Goal: Transaction & Acquisition: Subscribe to service/newsletter

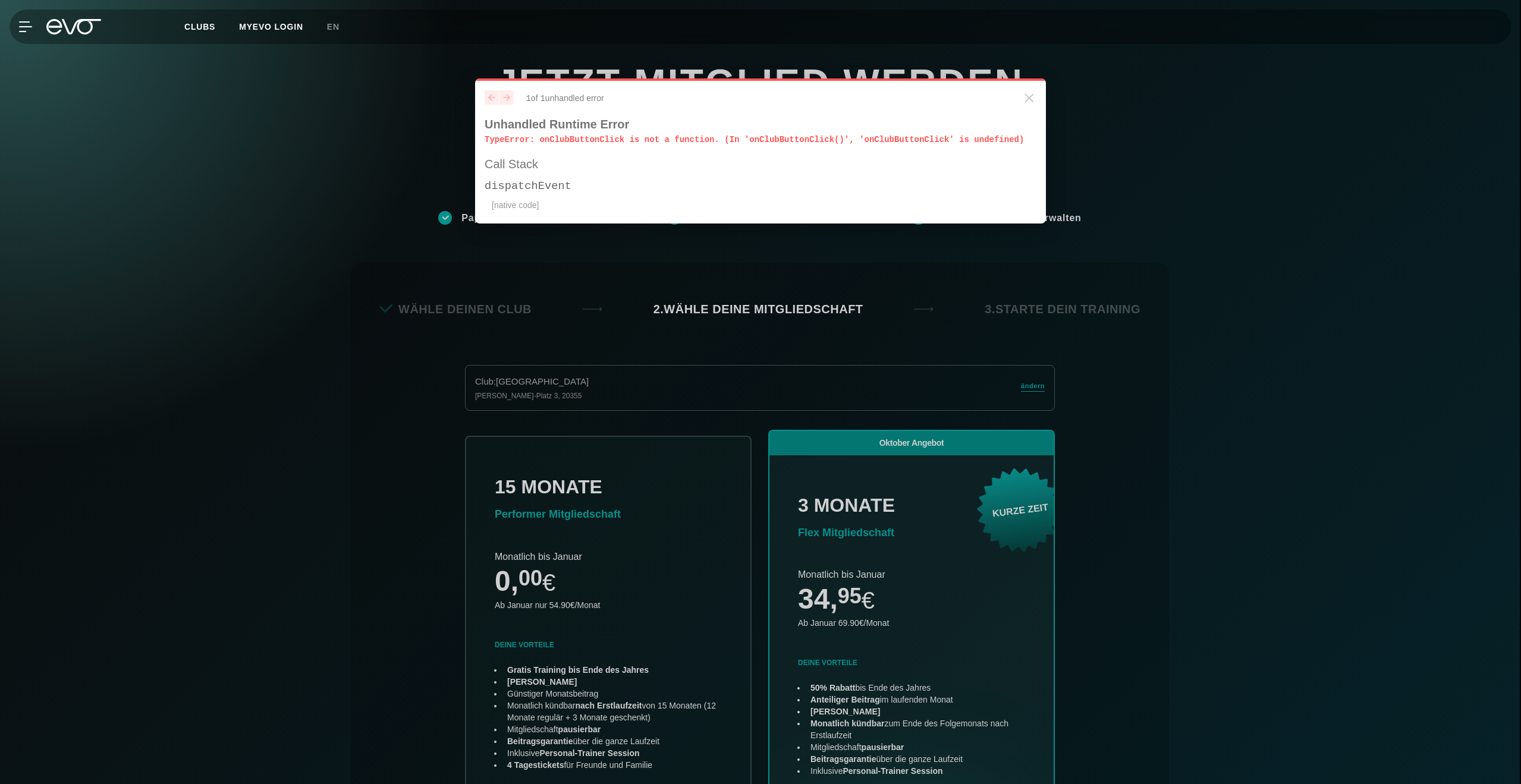
scroll to position [263, 0]
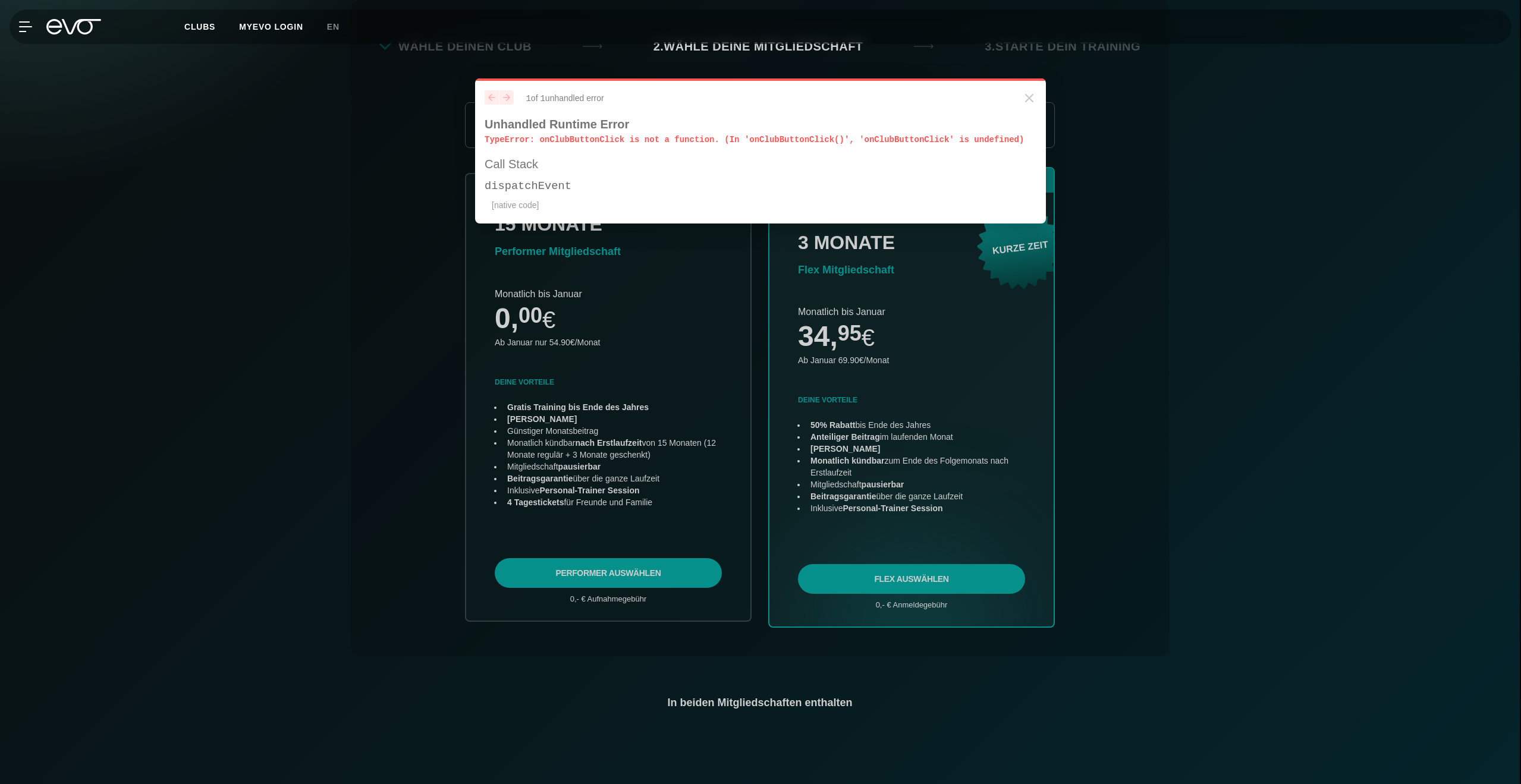
click at [1032, 96] on icon "Close" at bounding box center [1029, 98] width 7 height 7
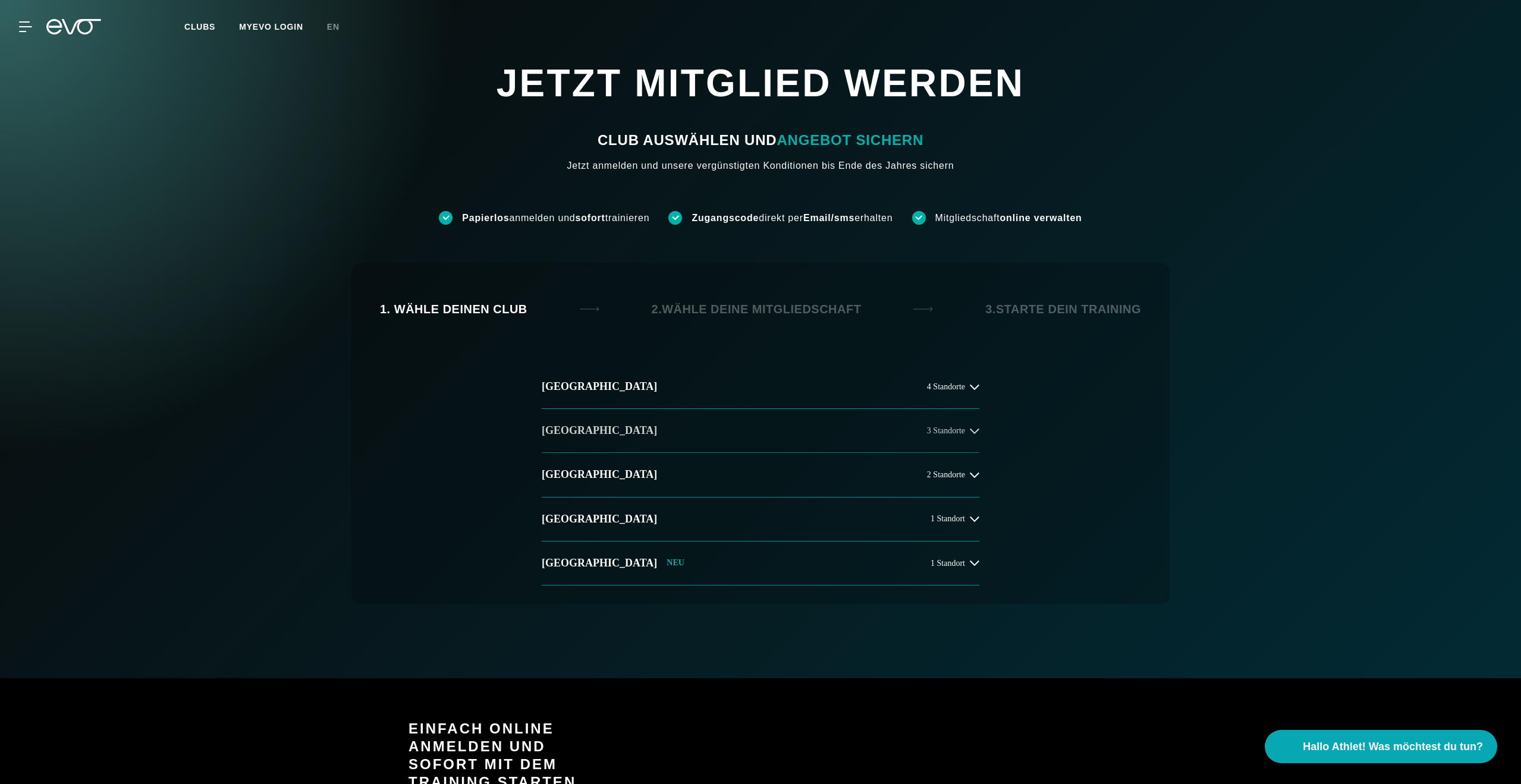
click at [929, 450] on button "Berlin 3 Standorte" at bounding box center [760, 430] width 438 height 44
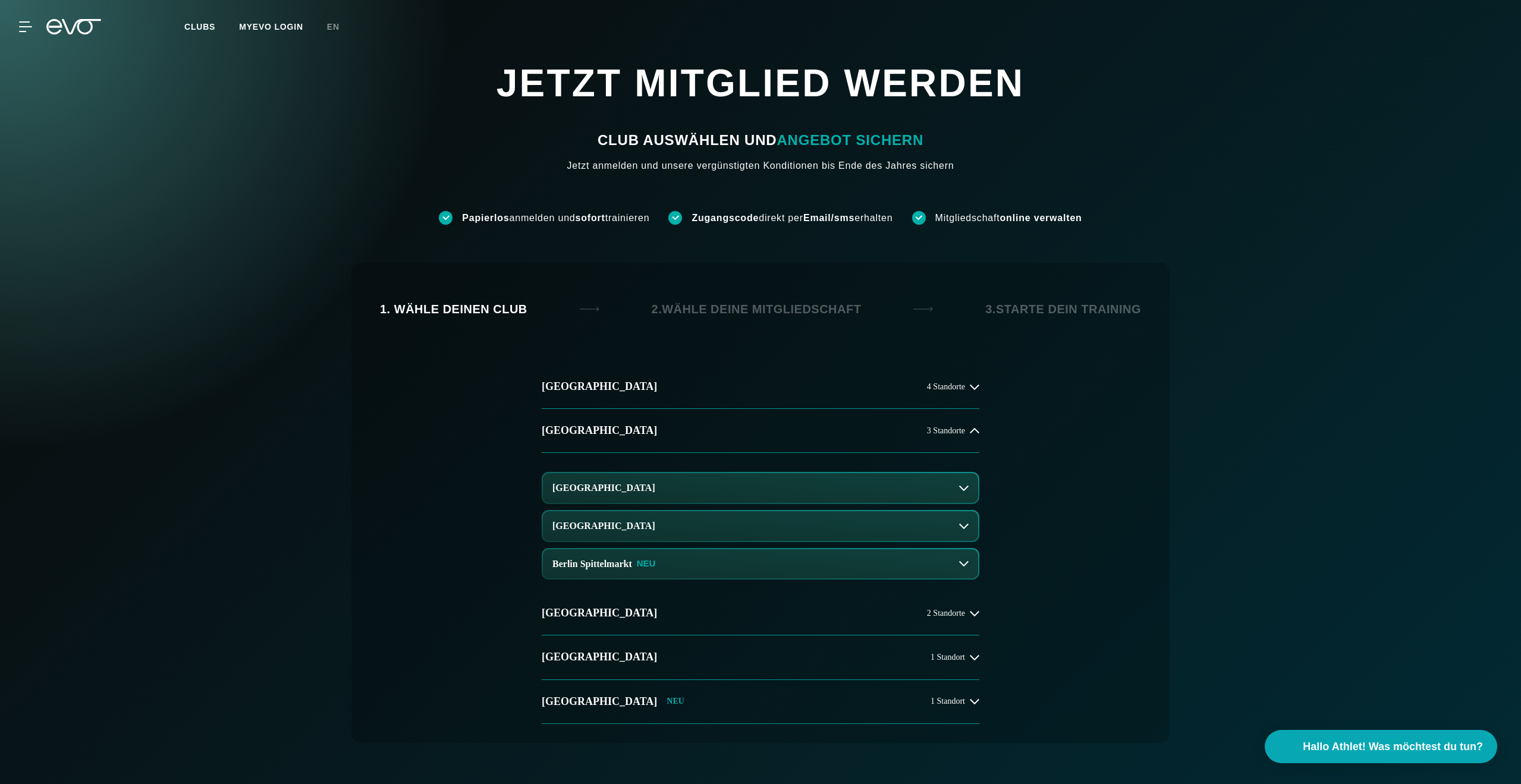
click at [892, 530] on button "[GEOGRAPHIC_DATA]" at bounding box center [760, 526] width 435 height 30
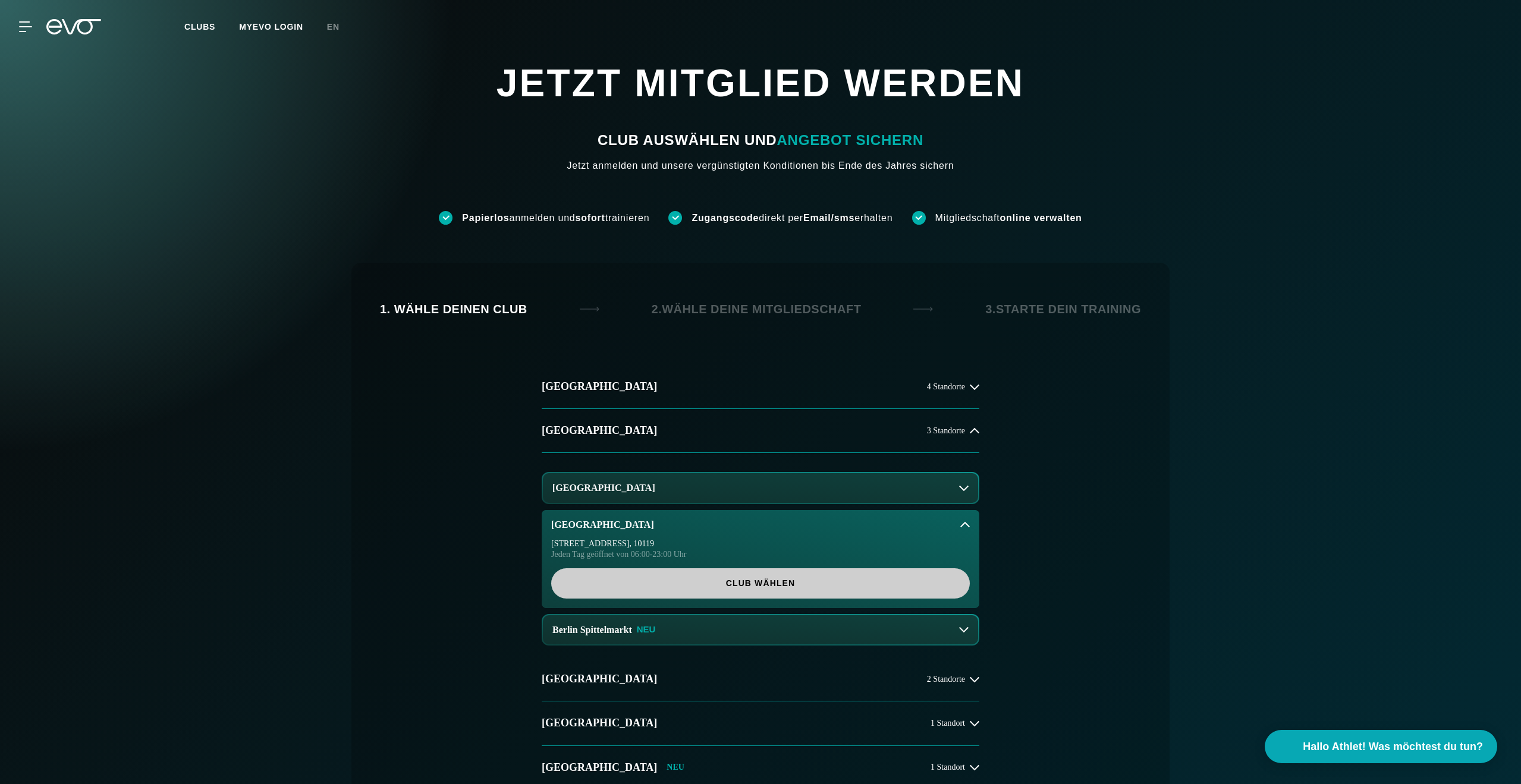
click at [766, 590] on span "Club wählen" at bounding box center [760, 583] width 419 height 30
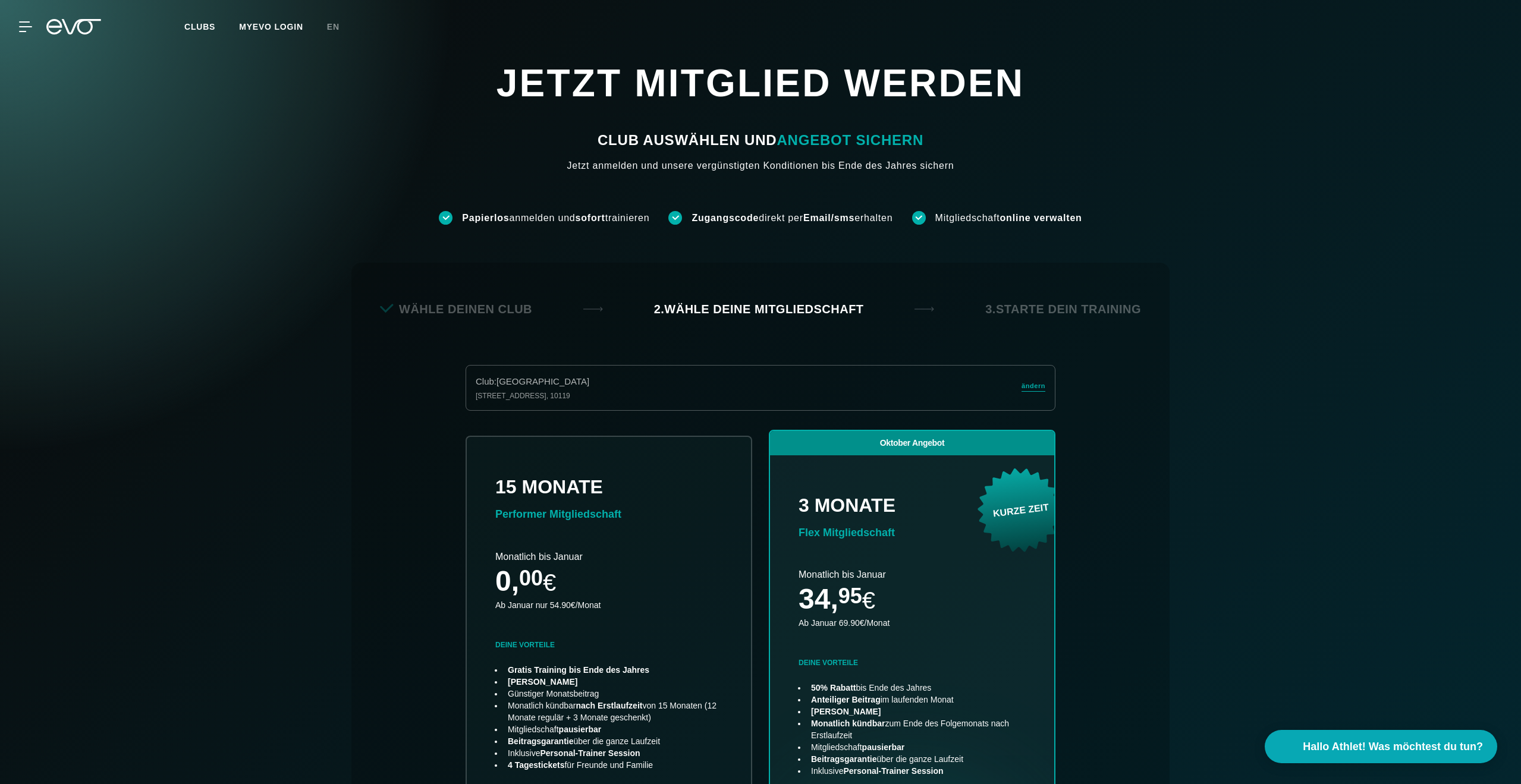
scroll to position [263, 0]
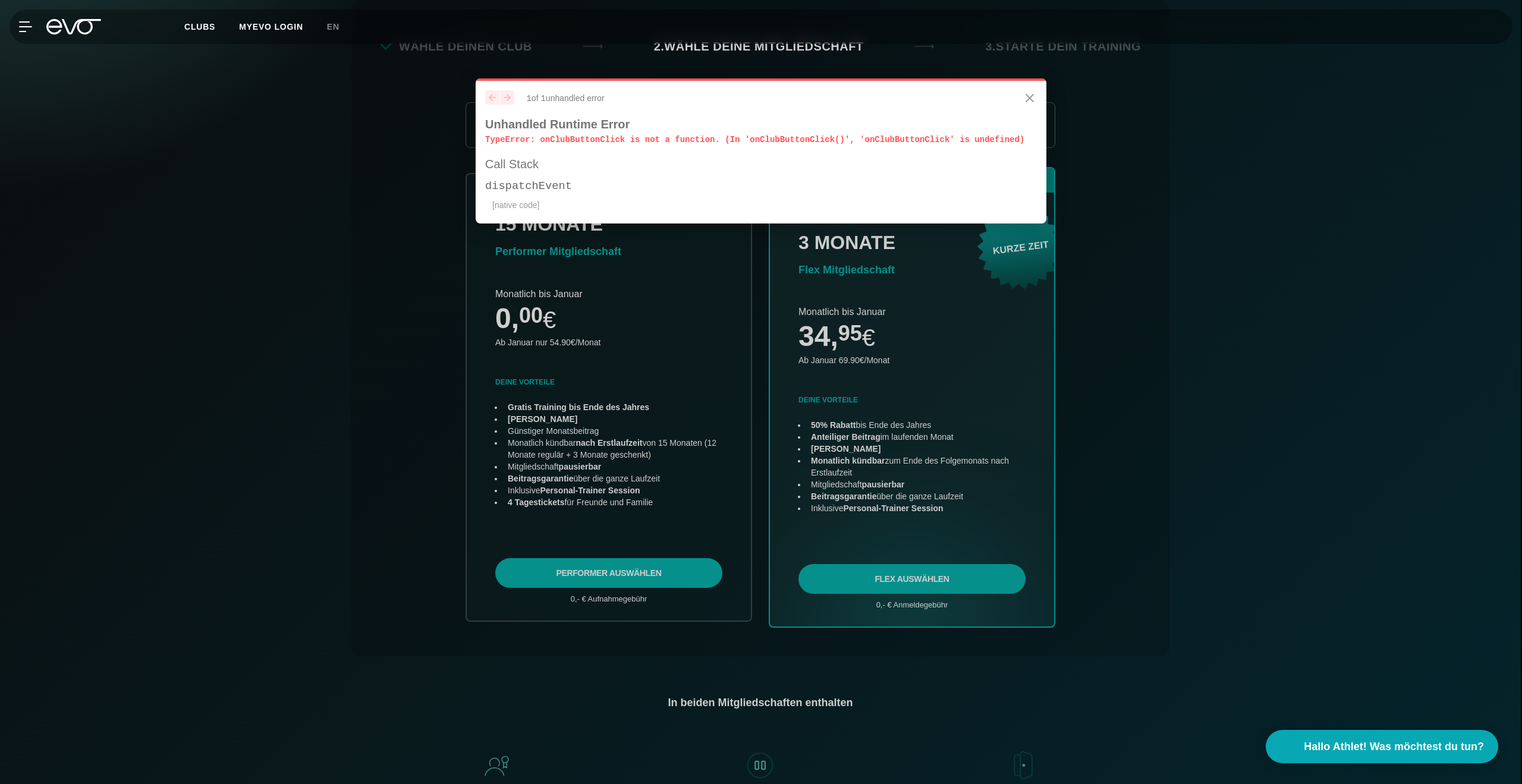
click at [1029, 100] on icon "Close" at bounding box center [1029, 98] width 7 height 7
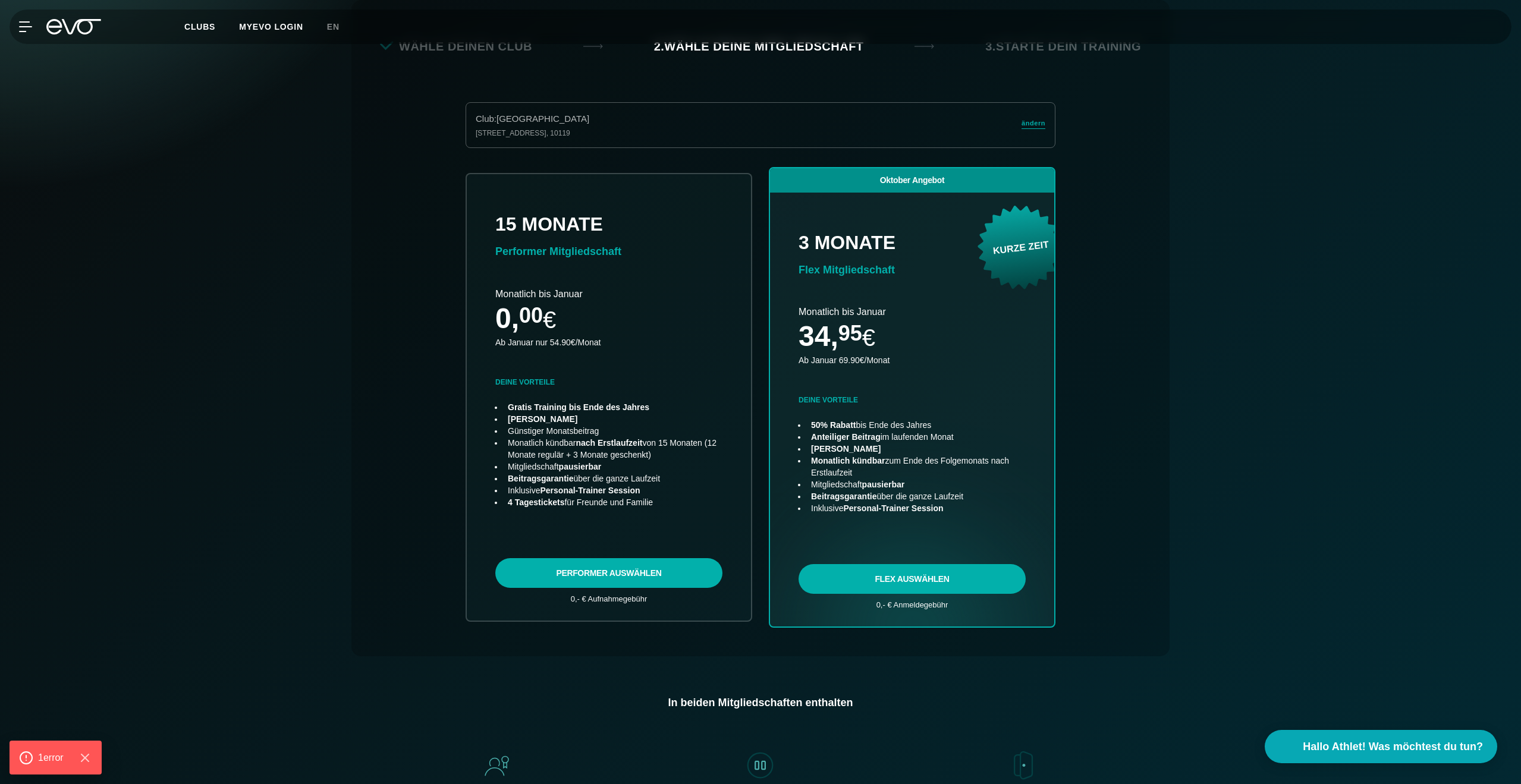
click at [803, 139] on div "Club : Berlin Rosenthaler Platz Torstraße 125 , 10119 ändern" at bounding box center [760, 125] width 590 height 46
